Goal: Task Accomplishment & Management: Complete application form

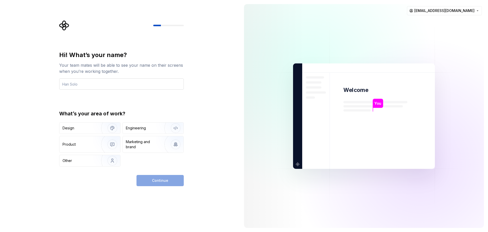
click at [82, 82] on input "text" at bounding box center [121, 83] width 125 height 11
type input "Gigi"
click at [135, 131] on div "Engineering" at bounding box center [153, 127] width 61 height 11
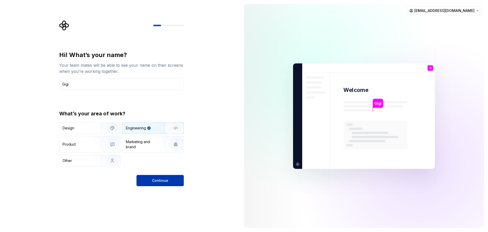
click at [160, 179] on span "Continue" at bounding box center [160, 180] width 16 height 5
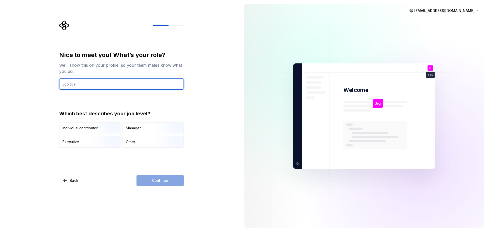
click at [131, 86] on input "text" at bounding box center [121, 83] width 125 height 11
type input "Software Programmer"
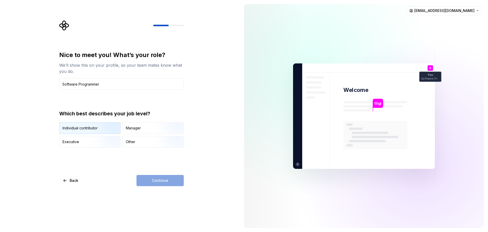
click at [97, 127] on img "button" at bounding box center [108, 134] width 33 height 34
click at [175, 181] on button "Continue" at bounding box center [160, 180] width 47 height 11
